Goal: Transaction & Acquisition: Purchase product/service

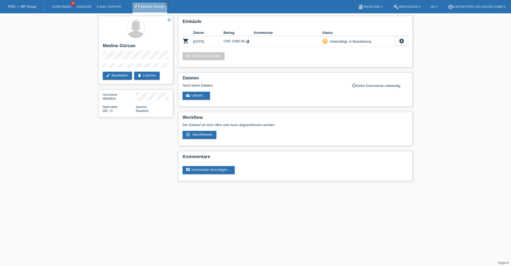
drag, startPoint x: 167, startPoint y: 4, endPoint x: 177, endPoint y: 1, distance: 10.5
click at [167, 4] on icon "close" at bounding box center [167, 3] width 3 height 3
click at [402, 40] on icon "settings" at bounding box center [402, 41] width 6 height 6
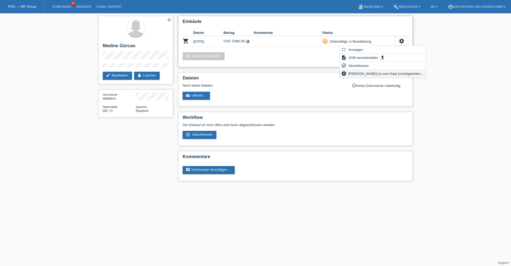
click at [360, 72] on span "[PERSON_NAME] ist vom Kauf zurückgetreten..." at bounding box center [386, 73] width 77 height 6
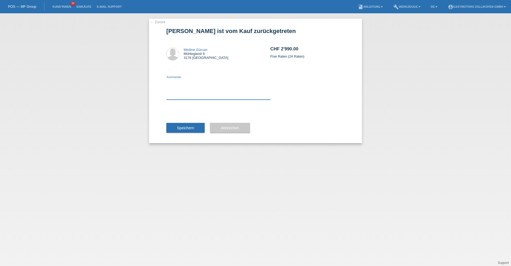
click at [237, 88] on textarea at bounding box center [218, 89] width 104 height 20
type textarea "Falscher Betrag."
click at [185, 129] on span "Speichern" at bounding box center [185, 128] width 17 height 4
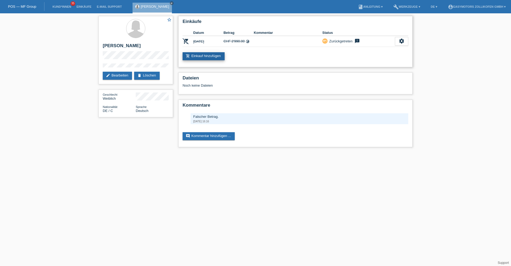
click at [218, 55] on link "add_shopping_cart Einkauf hinzufügen" at bounding box center [204, 56] width 42 height 8
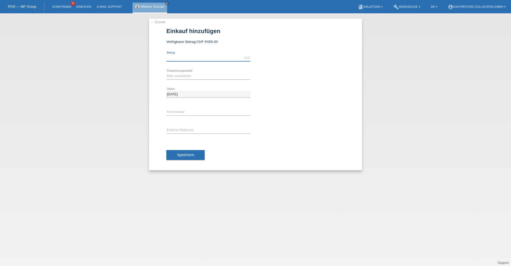
click at [194, 58] on input "text" at bounding box center [208, 58] width 84 height 7
type input "1990.00"
click at [188, 76] on select "Bitte auswählen Fixe Raten Kauf auf Rechnung mit Teilzahlungsoption" at bounding box center [208, 76] width 84 height 6
select select "67"
click at [166, 73] on select "Bitte auswählen Fixe Raten Kauf auf Rechnung mit Teilzahlungsoption" at bounding box center [208, 76] width 84 height 6
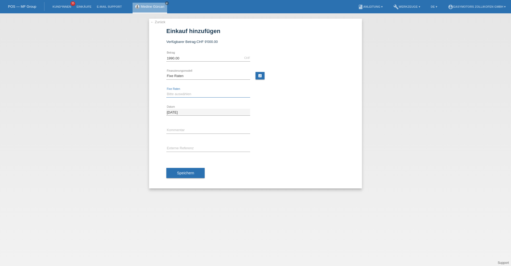
click at [179, 95] on select "Bitte auswählen 12 Raten 24 Raten 36 Raten 48 Raten" at bounding box center [208, 94] width 84 height 6
select select "133"
click at [166, 91] on select "Bitte auswählen 12 Raten 24 Raten 36 Raten 48 Raten" at bounding box center [208, 94] width 84 height 6
click at [195, 170] on button "Speichern" at bounding box center [185, 173] width 38 height 10
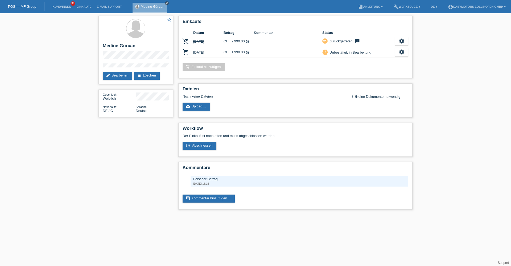
click at [167, 4] on icon "close" at bounding box center [167, 3] width 3 height 3
